Goal: Task Accomplishment & Management: Manage account settings

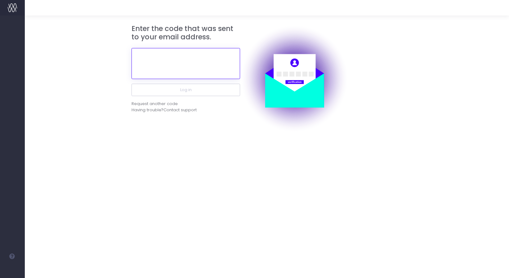
click at [188, 73] on input "text" at bounding box center [185, 63] width 109 height 31
paste input "926337"
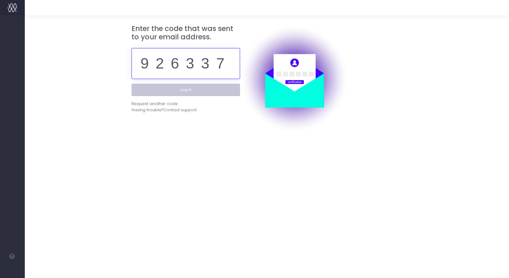
type input "926337"
click at [207, 90] on button "Log in" at bounding box center [185, 90] width 109 height 12
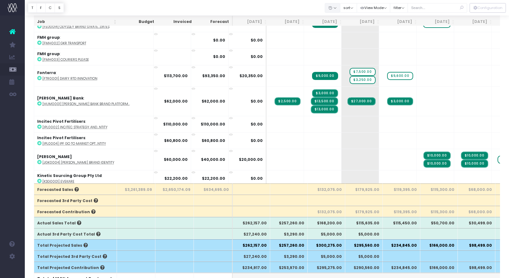
scroll to position [553, 0]
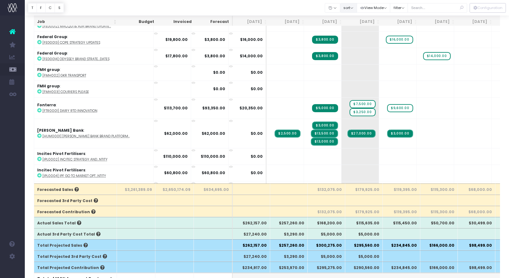
click at [357, 7] on button "sort" at bounding box center [348, 8] width 17 height 10
click at [390, 11] on button "View Mode" at bounding box center [374, 8] width 34 height 10
click at [389, 8] on button "View Mode" at bounding box center [374, 8] width 34 height 10
click at [408, 6] on button "filter" at bounding box center [399, 8] width 18 height 10
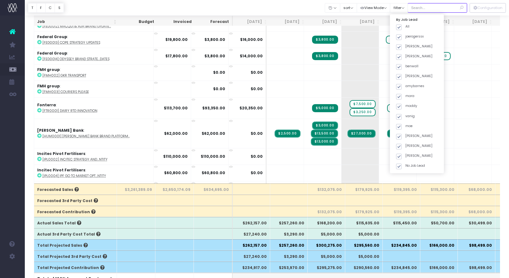
click at [439, 4] on input "text" at bounding box center [437, 8] width 60 height 10
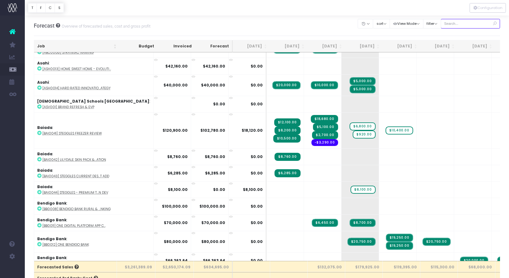
scroll to position [0, 0]
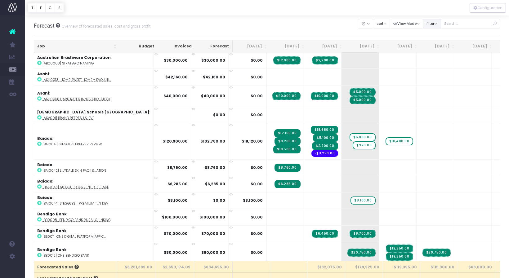
click at [441, 22] on button "filter" at bounding box center [432, 24] width 18 height 10
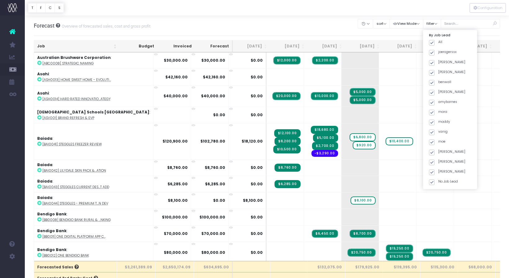
click at [444, 10] on div at bounding box center [267, 8] width 484 height 16
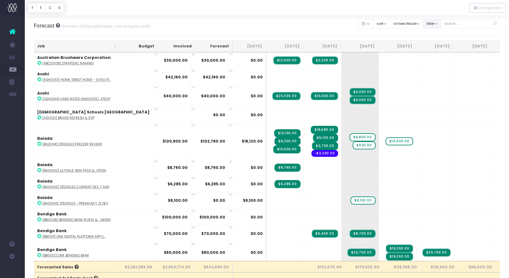
click at [441, 24] on button "filter" at bounding box center [432, 24] width 18 height 10
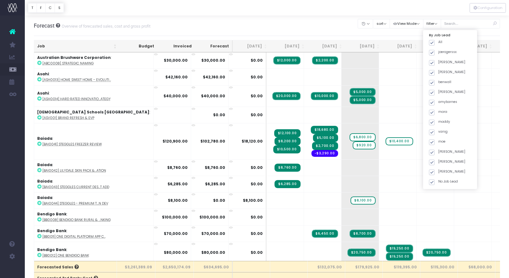
click at [439, 12] on div at bounding box center [267, 8] width 484 height 16
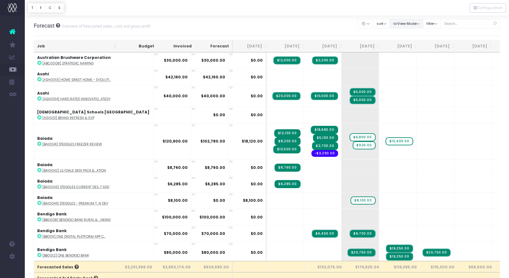
click at [423, 24] on button "View Mode" at bounding box center [406, 24] width 34 height 10
click at [426, 13] on div at bounding box center [267, 8] width 484 height 16
click at [390, 24] on button "sort" at bounding box center [381, 24] width 17 height 10
click at [391, 12] on div at bounding box center [267, 8] width 484 height 16
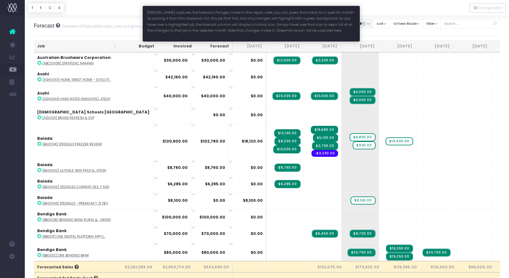
click at [371, 24] on button "button" at bounding box center [365, 24] width 16 height 10
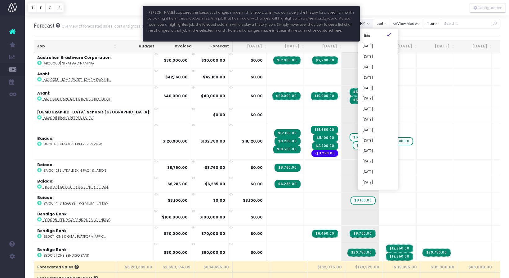
click at [374, 9] on div at bounding box center [267, 8] width 484 height 16
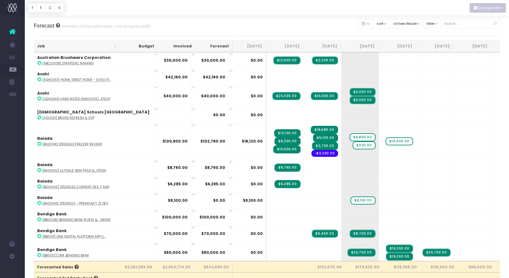
click at [481, 9] on button "Configuration" at bounding box center [487, 8] width 36 height 10
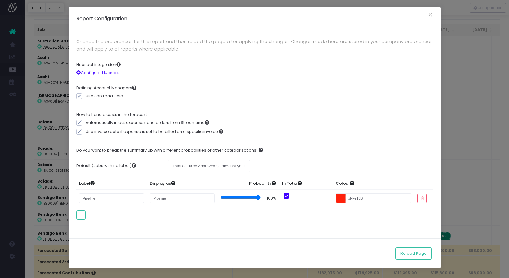
scroll to position [14, 0]
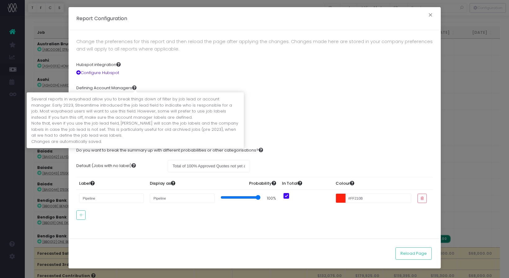
click at [134, 88] on icon at bounding box center [134, 88] width 4 height 4
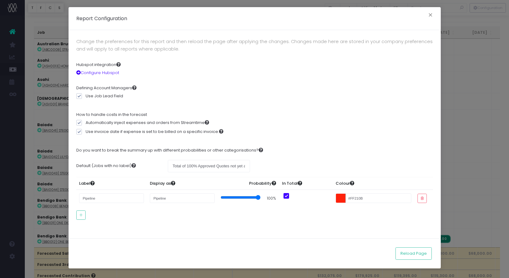
click at [156, 77] on div "Hubspot integration Configure Hubspot" at bounding box center [254, 69] width 357 height 24
click at [428, 15] on button "×" at bounding box center [430, 16] width 13 height 10
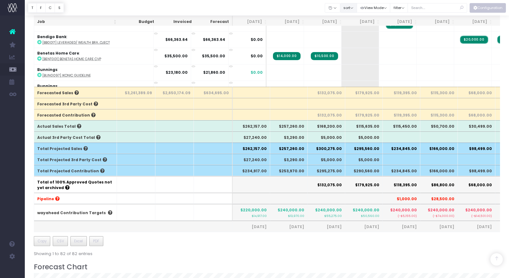
scroll to position [63, 0]
